Goal: Task Accomplishment & Management: Complete application form

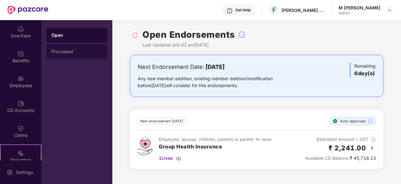
click at [77, 52] on div "Processed" at bounding box center [76, 51] width 51 height 5
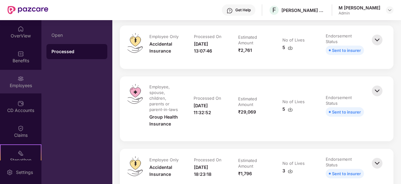
scroll to position [311, 0]
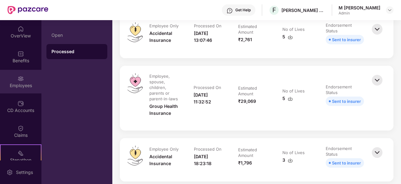
click at [13, 81] on div "Employees" at bounding box center [20, 82] width 41 height 24
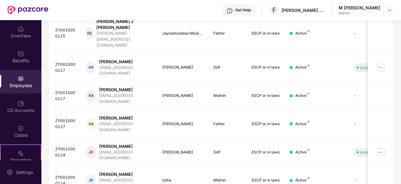
scroll to position [200, 0]
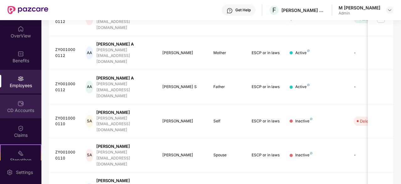
click at [22, 105] on img at bounding box center [21, 103] width 6 height 6
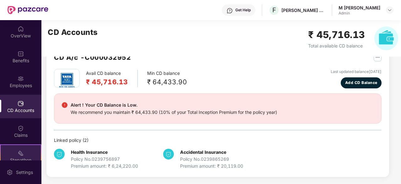
scroll to position [58, 0]
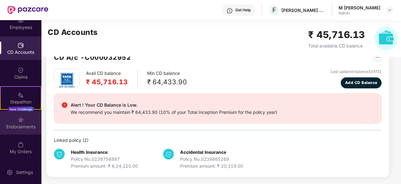
click at [20, 124] on div "Endorsements" at bounding box center [20, 126] width 41 height 6
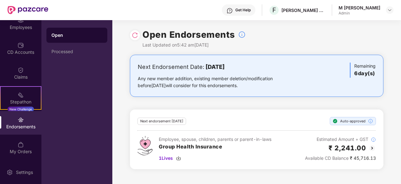
click at [347, 12] on div "Admin" at bounding box center [360, 13] width 42 height 5
click at [389, 10] on img at bounding box center [389, 10] width 5 height 5
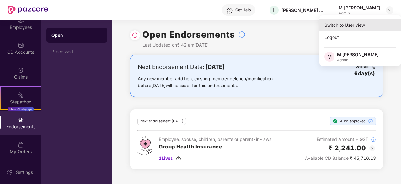
click at [352, 23] on div "Switch to User view" at bounding box center [361, 25] width 82 height 12
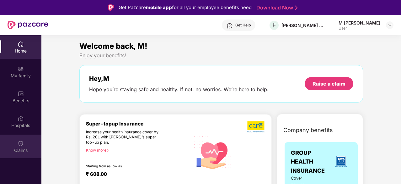
click at [21, 146] on img at bounding box center [21, 143] width 6 height 6
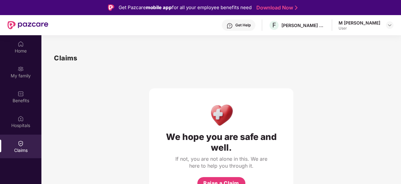
scroll to position [35, 0]
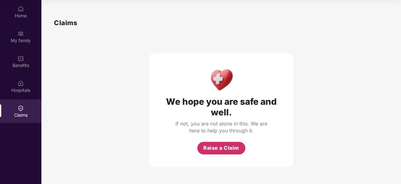
click at [220, 149] on span "Raise a Claim" at bounding box center [221, 148] width 36 height 8
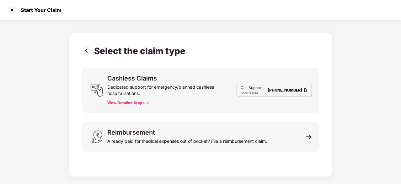
scroll to position [15, 0]
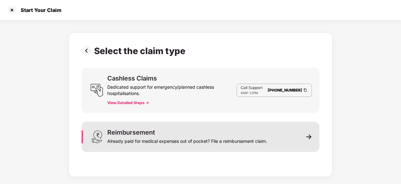
click at [285, 142] on div "Reimbursement Already paid for medical expenses out of pocket? File a reimburse…" at bounding box center [201, 137] width 238 height 30
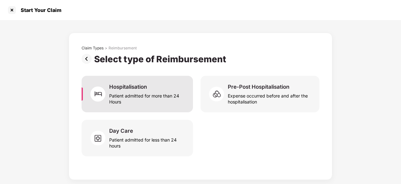
click at [148, 91] on div "Patient admitted for more than 24 Hours" at bounding box center [147, 97] width 76 height 14
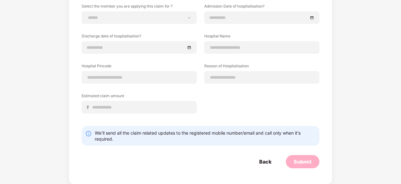
scroll to position [0, 0]
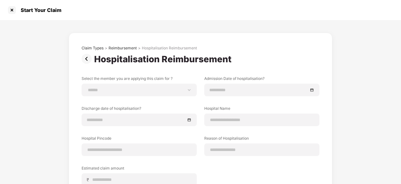
click at [89, 59] on img at bounding box center [88, 59] width 13 height 10
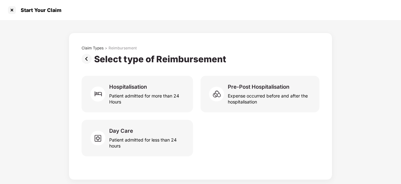
click at [86, 55] on img at bounding box center [88, 59] width 13 height 10
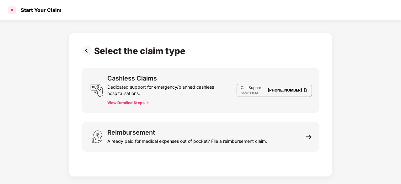
click at [10, 9] on div at bounding box center [12, 10] width 10 height 10
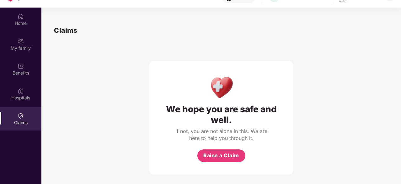
scroll to position [29, 0]
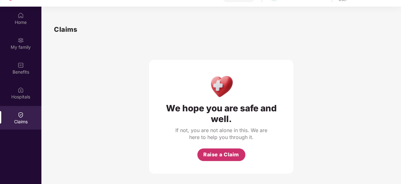
click at [221, 152] on span "Raise a Claim" at bounding box center [221, 154] width 36 height 8
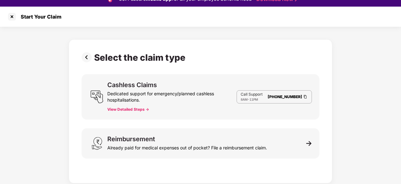
scroll to position [15, 0]
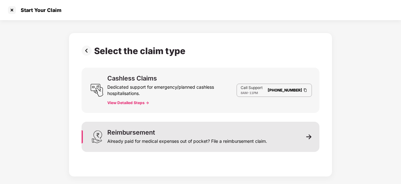
click at [288, 130] on div "Reimbursement Already paid for medical expenses out of pocket? File a reimburse…" at bounding box center [201, 137] width 238 height 30
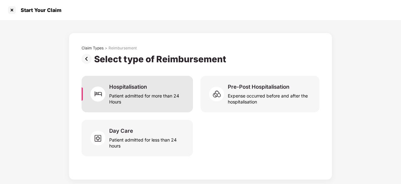
click at [136, 79] on div "Hospitalisation Patient admitted for more than 24 Hours" at bounding box center [137, 94] width 111 height 36
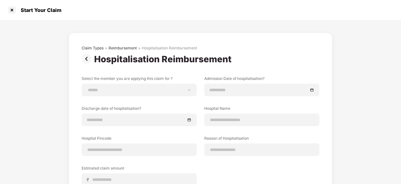
scroll to position [13, 0]
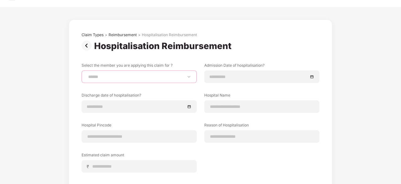
click at [154, 77] on select "**********" at bounding box center [139, 76] width 105 height 5
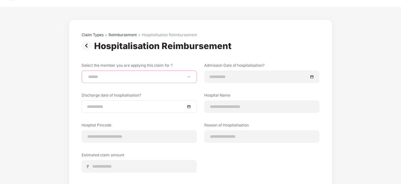
select select "**********"
click at [87, 74] on select "**********" at bounding box center [139, 76] width 105 height 5
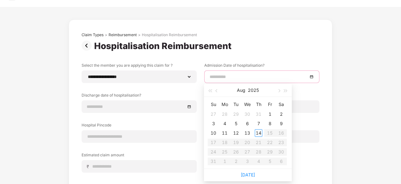
click at [241, 73] on input at bounding box center [259, 76] width 98 height 7
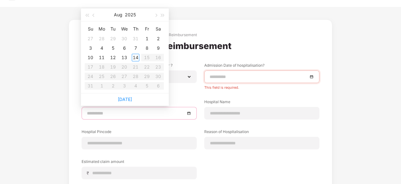
click at [145, 108] on div at bounding box center [139, 113] width 115 height 13
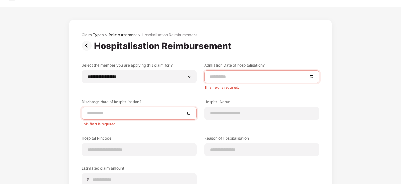
click at [279, 94] on div "**********" at bounding box center [201, 128] width 238 height 132
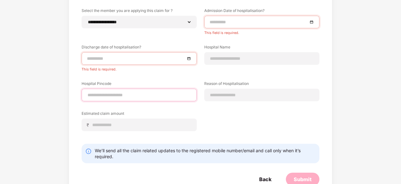
click at [141, 94] on input at bounding box center [139, 95] width 105 height 7
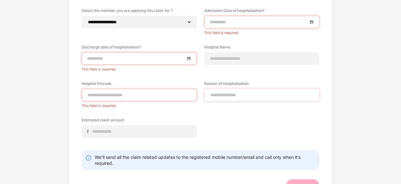
click at [209, 95] on div at bounding box center [261, 95] width 115 height 13
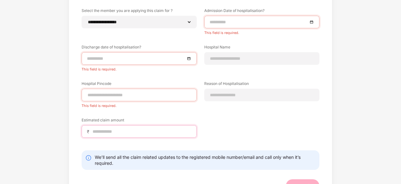
click at [151, 128] on input at bounding box center [142, 131] width 100 height 7
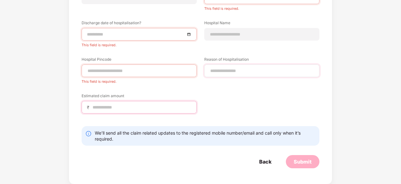
scroll to position [0, 0]
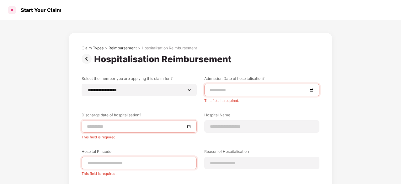
click at [14, 10] on div at bounding box center [12, 10] width 10 height 10
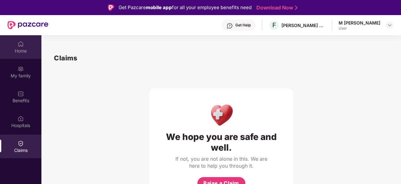
click at [18, 42] on img at bounding box center [21, 44] width 6 height 6
